Goal: Task Accomplishment & Management: Complete application form

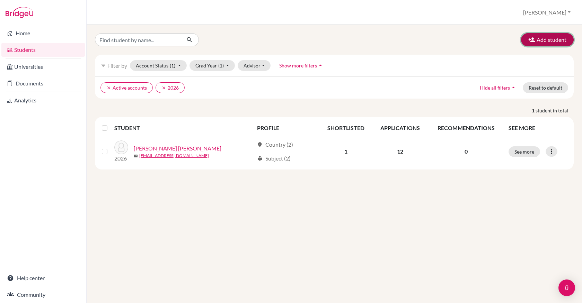
click at [534, 44] on button "Add student" at bounding box center [547, 39] width 53 height 13
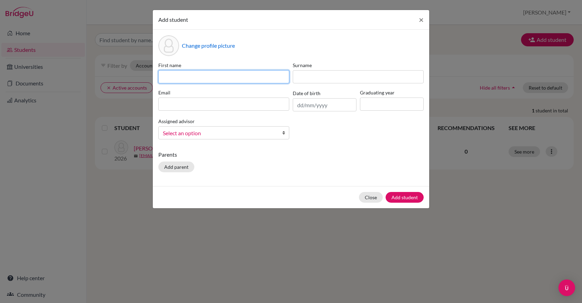
click at [255, 78] on input at bounding box center [223, 76] width 131 height 13
type input "[PERSON_NAME]"
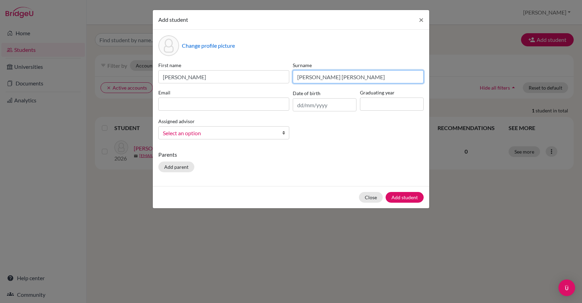
type input "[PERSON_NAME] [PERSON_NAME]"
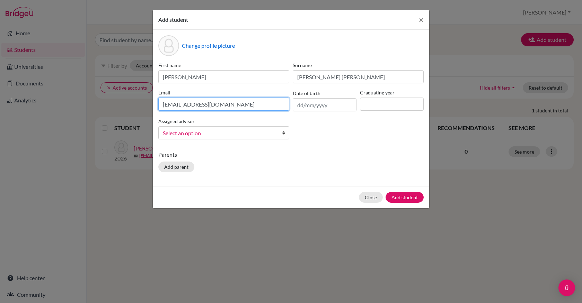
type input "[EMAIL_ADDRESS][DOMAIN_NAME]"
click at [300, 105] on input "text" at bounding box center [325, 104] width 64 height 13
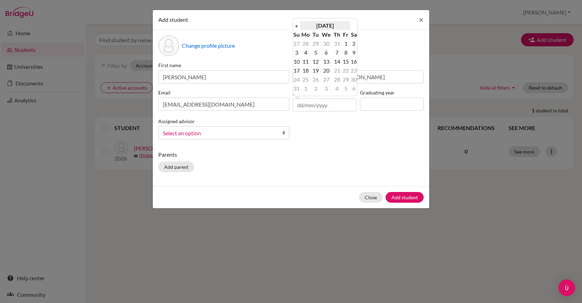
click at [329, 26] on th "[DATE]" at bounding box center [325, 25] width 50 height 9
click at [318, 26] on th "2025" at bounding box center [325, 28] width 50 height 9
click at [297, 28] on th "«" at bounding box center [296, 28] width 7 height 9
click at [321, 81] on span "2008" at bounding box center [317, 82] width 15 height 19
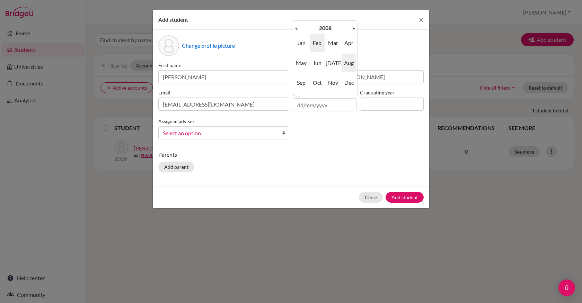
click at [317, 46] on span "Feb" at bounding box center [317, 43] width 15 height 19
click at [336, 79] on td "28" at bounding box center [336, 79] width 9 height 9
type input "[DATE]"
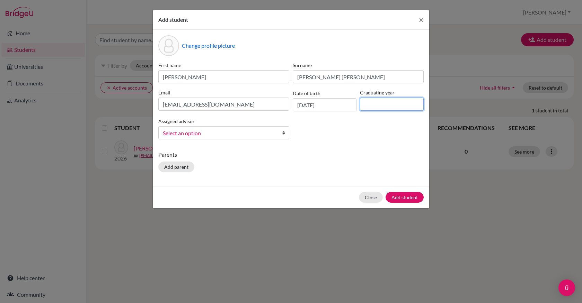
click at [378, 105] on input at bounding box center [392, 104] width 64 height 13
type input "2026"
click at [280, 131] on link "Select an option" at bounding box center [223, 132] width 131 height 13
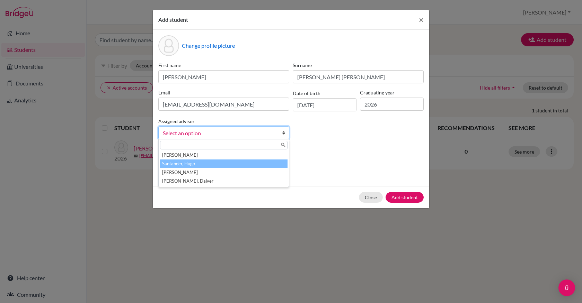
click at [252, 163] on li "Santander, Hugo" at bounding box center [223, 164] width 127 height 9
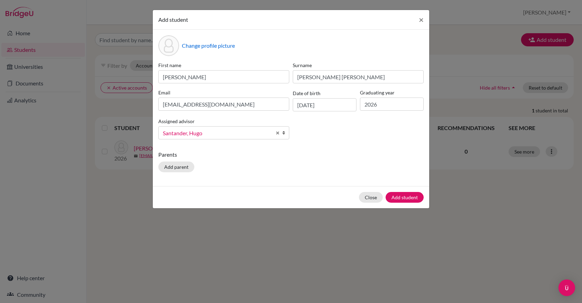
click at [339, 153] on p "Parents" at bounding box center [290, 155] width 265 height 8
click at [406, 199] on button "Add student" at bounding box center [405, 197] width 38 height 11
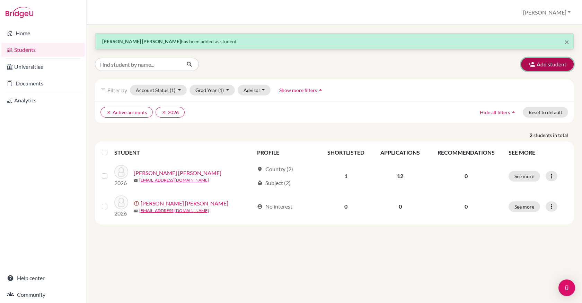
click at [545, 66] on button "Add student" at bounding box center [547, 64] width 53 height 13
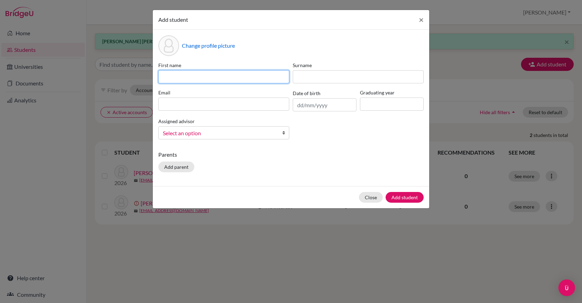
click at [219, 77] on input at bounding box center [223, 76] width 131 height 13
type input "[PERSON_NAME]"
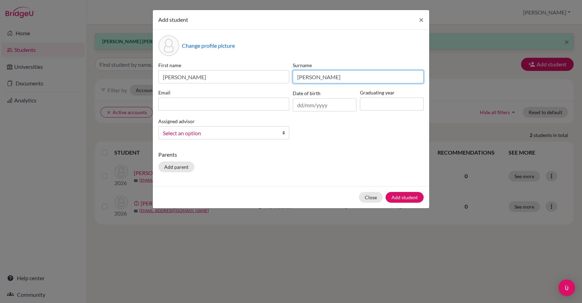
type input "[PERSON_NAME]"
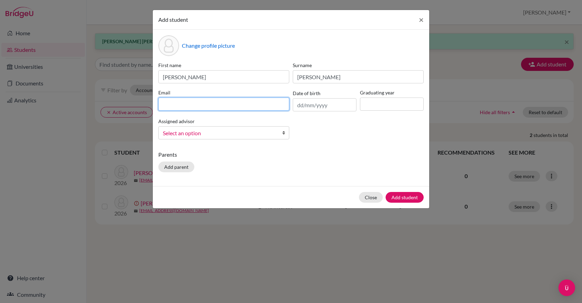
paste input "[EMAIL_ADDRESS][DOMAIN_NAME]"
type input "[EMAIL_ADDRESS][DOMAIN_NAME]"
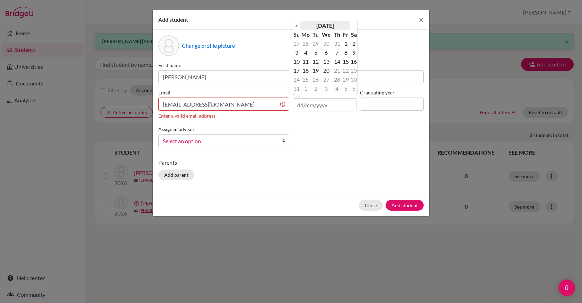
click at [339, 26] on th "[DATE]" at bounding box center [325, 25] width 50 height 9
click at [299, 30] on th "«" at bounding box center [296, 28] width 7 height 9
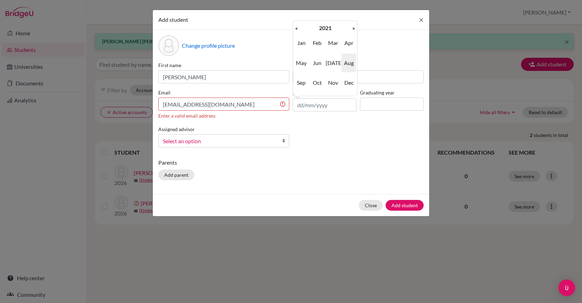
click at [299, 30] on th "«" at bounding box center [296, 28] width 7 height 9
click at [317, 27] on th "2020" at bounding box center [325, 28] width 50 height 9
click at [299, 28] on th "«" at bounding box center [296, 28] width 7 height 9
click at [379, 107] on input at bounding box center [392, 104] width 64 height 13
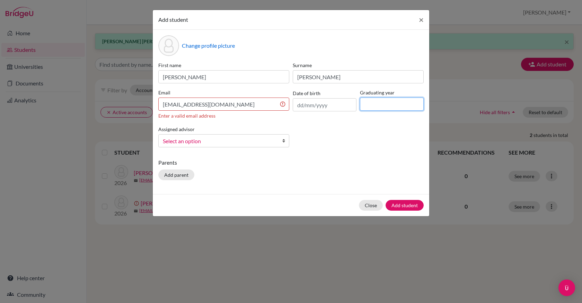
type input "2026"
click at [320, 109] on input "text" at bounding box center [325, 104] width 64 height 13
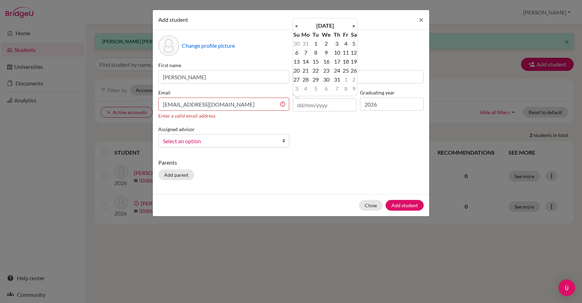
click at [257, 139] on span "Select an option" at bounding box center [219, 141] width 113 height 9
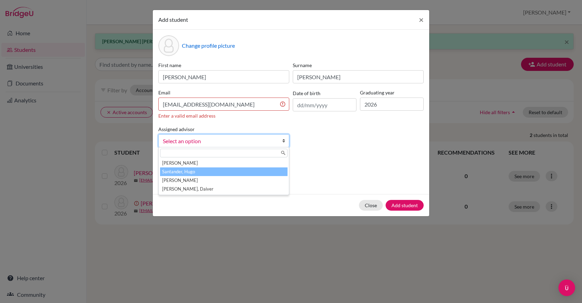
click at [234, 173] on li "Santander, Hugo" at bounding box center [223, 172] width 127 height 9
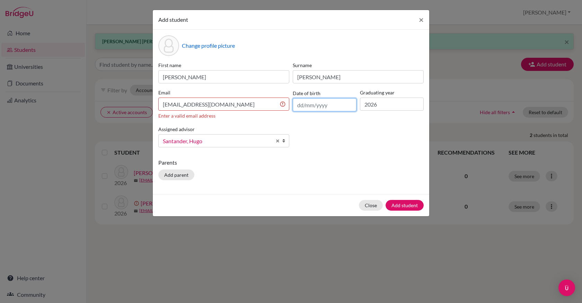
click at [314, 107] on input "text" at bounding box center [325, 104] width 64 height 13
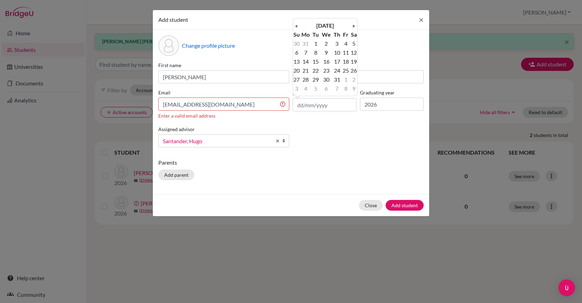
click at [322, 30] on th "We" at bounding box center [326, 34] width 12 height 9
click at [324, 27] on th "[DATE]" at bounding box center [325, 25] width 50 height 9
click at [298, 30] on th "«" at bounding box center [296, 28] width 7 height 9
click at [353, 28] on th "»" at bounding box center [353, 28] width 7 height 9
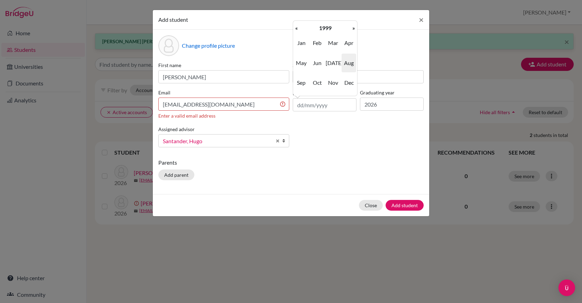
click at [353, 28] on th "»" at bounding box center [353, 28] width 7 height 9
click at [326, 28] on th "2000" at bounding box center [325, 28] width 50 height 9
click at [318, 79] on span "2008" at bounding box center [317, 82] width 15 height 19
click at [329, 64] on span "[DATE]" at bounding box center [333, 63] width 15 height 19
click at [298, 70] on td "20" at bounding box center [296, 70] width 7 height 9
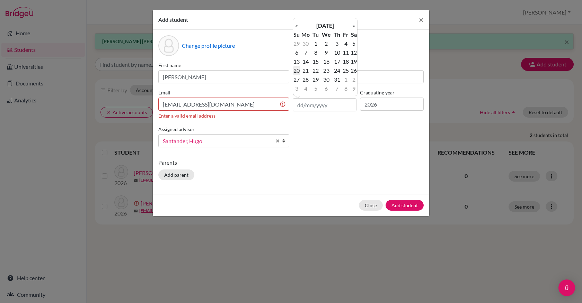
type input "[DATE]"
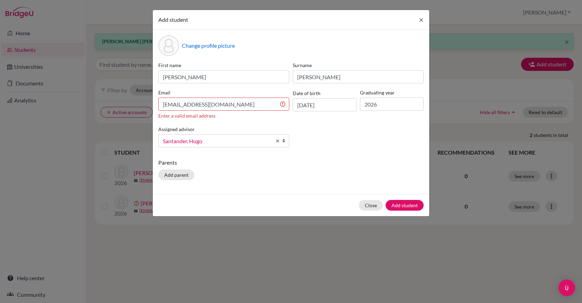
click at [340, 141] on div "First name [PERSON_NAME] [PERSON_NAME] Email [EMAIL_ADDRESS][DOMAIN_NAME] Enter…" at bounding box center [291, 107] width 269 height 91
click at [242, 107] on input "[EMAIL_ADDRESS][DOMAIN_NAME]" at bounding box center [223, 104] width 131 height 13
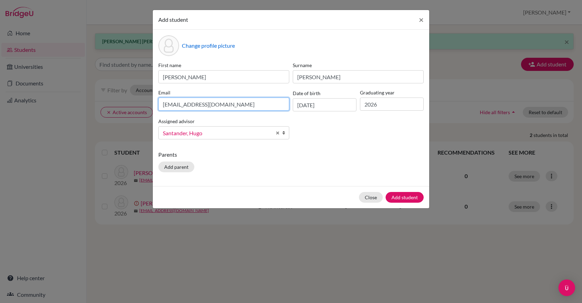
type input "[EMAIL_ADDRESS][DOMAIN_NAME]"
click at [327, 139] on div "First name [PERSON_NAME] [PERSON_NAME] Email [EMAIL_ADDRESS][DOMAIN_NAME] Date …" at bounding box center [291, 103] width 269 height 83
click at [398, 197] on button "Add student" at bounding box center [405, 197] width 38 height 11
